Goal: Task Accomplishment & Management: Complete application form

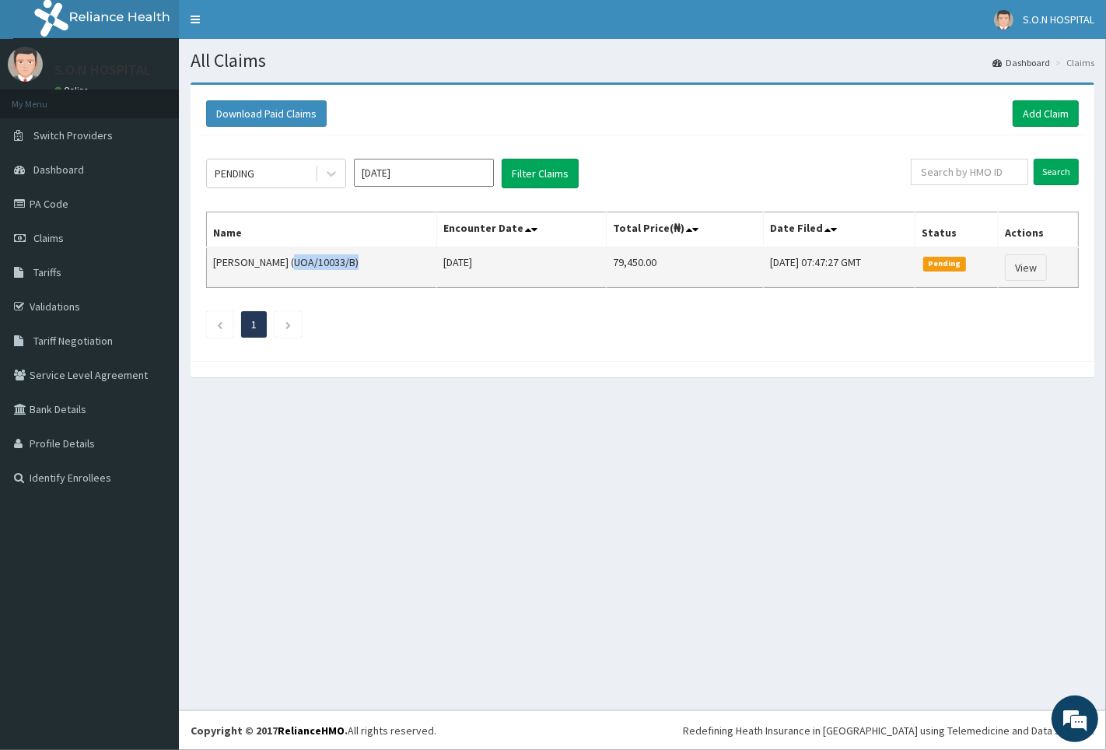
drag, startPoint x: 284, startPoint y: 258, endPoint x: 346, endPoint y: 269, distance: 63.2
click at [346, 269] on td "Zikora Jasmine (UOA/10033/B)" at bounding box center [322, 267] width 230 height 40
copy td "(UOA/10033/B"
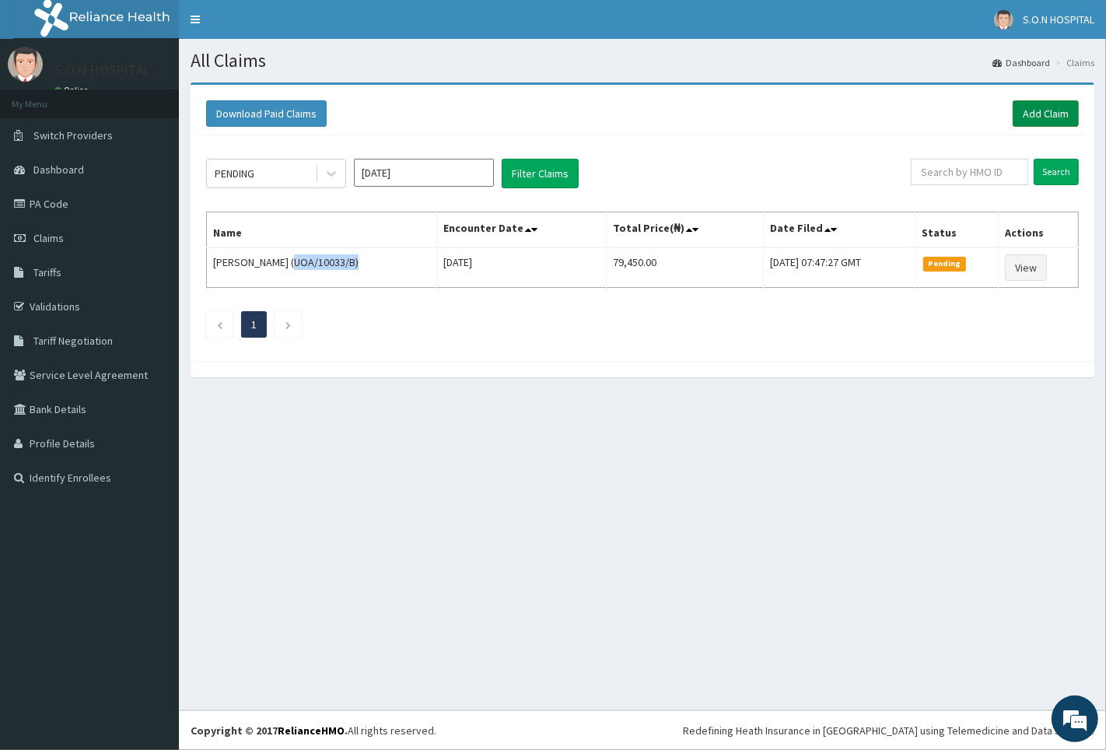
click at [1037, 117] on link "Add Claim" at bounding box center [1046, 113] width 66 height 26
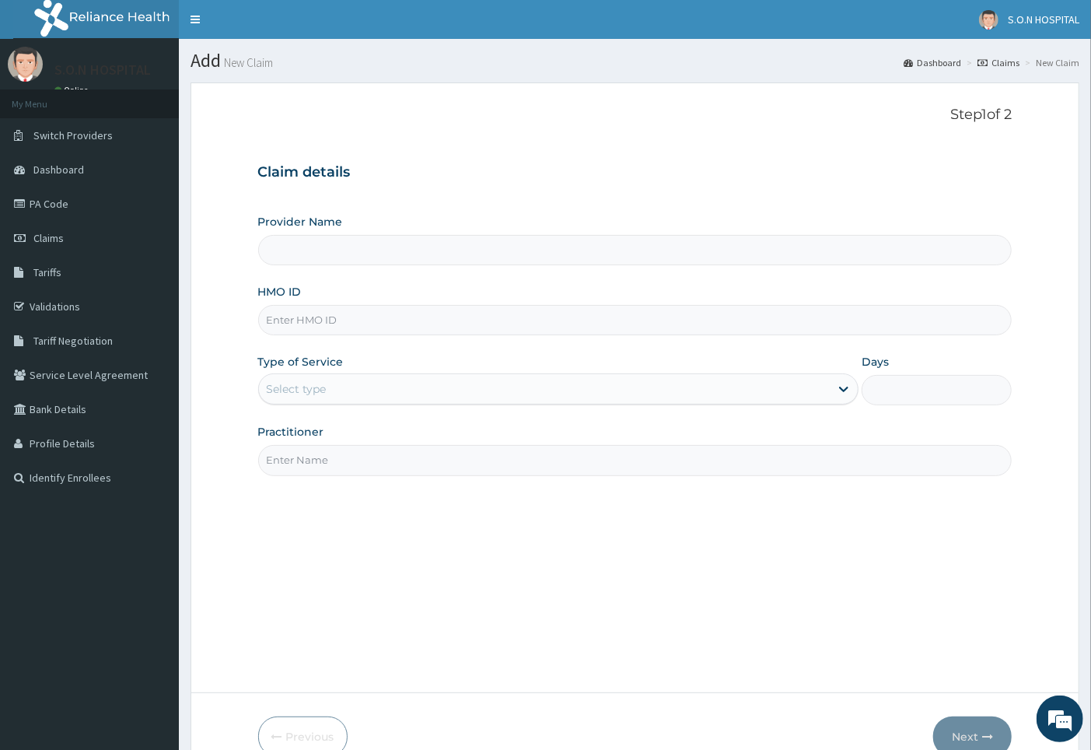
type input "SISTERS OF [GEOGRAPHIC_DATA]"
type input "(UOA/10033/B"
click at [314, 392] on div "Select type" at bounding box center [297, 389] width 60 height 16
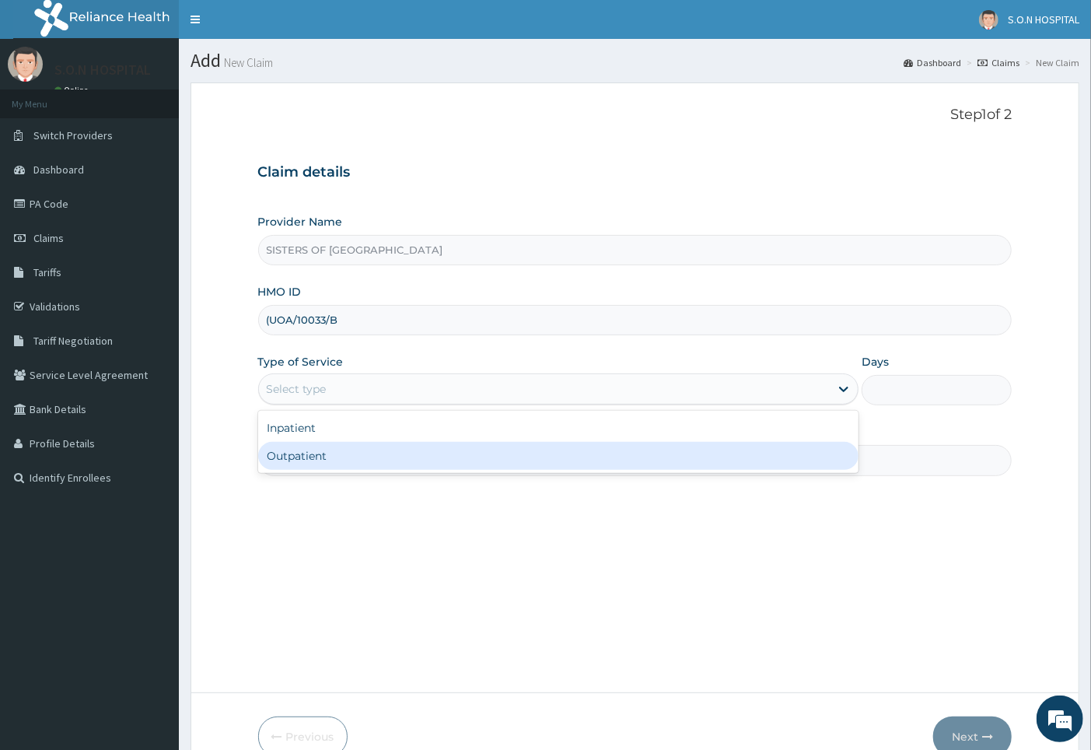
click at [360, 455] on div "Outpatient" at bounding box center [558, 456] width 601 height 28
type input "1"
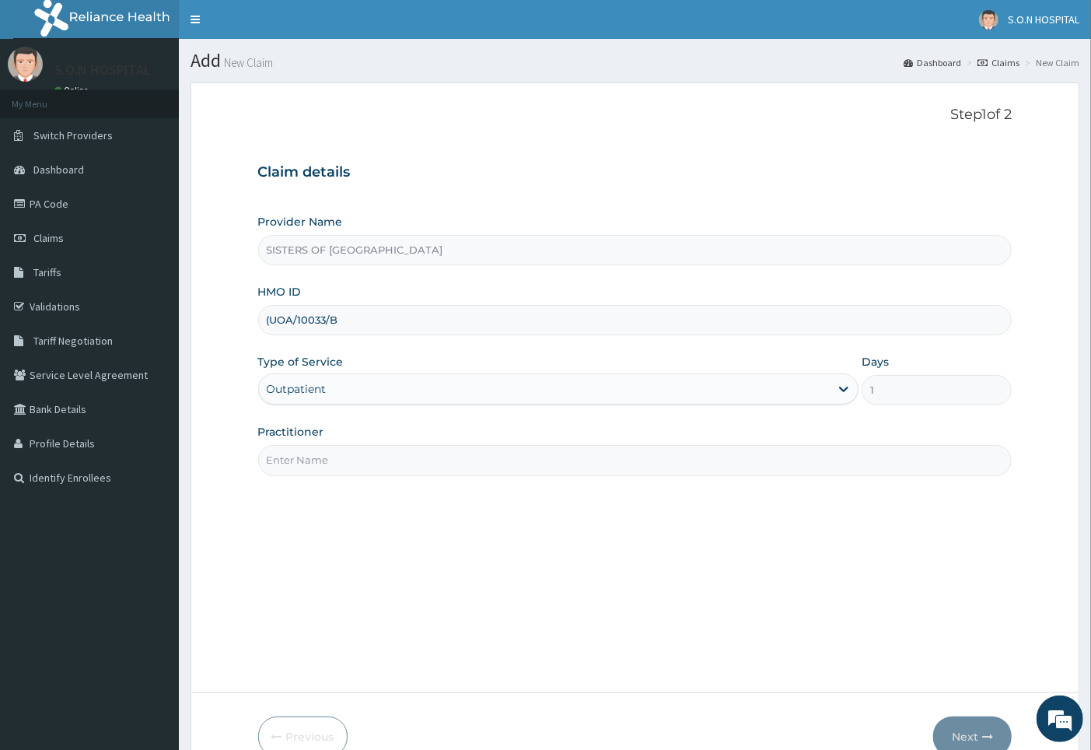
click at [100, 210] on link "PA Code" at bounding box center [89, 204] width 179 height 34
